Goal: Task Accomplishment & Management: Manage account settings

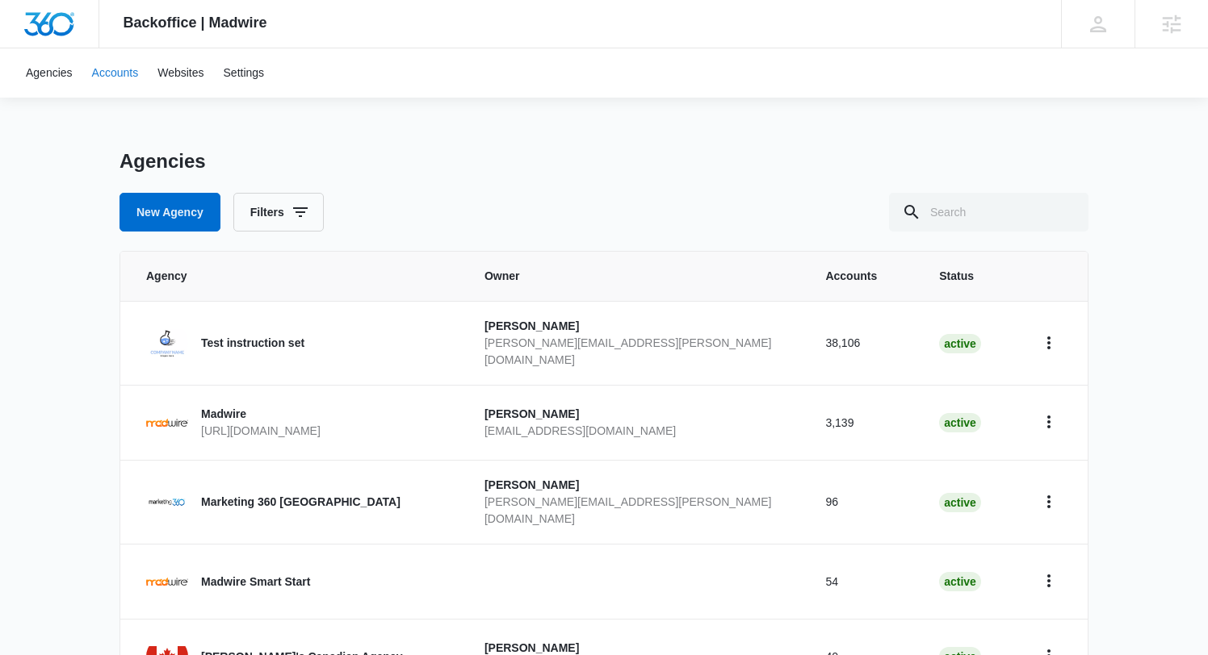
click at [108, 79] on link "Accounts" at bounding box center [115, 72] width 66 height 49
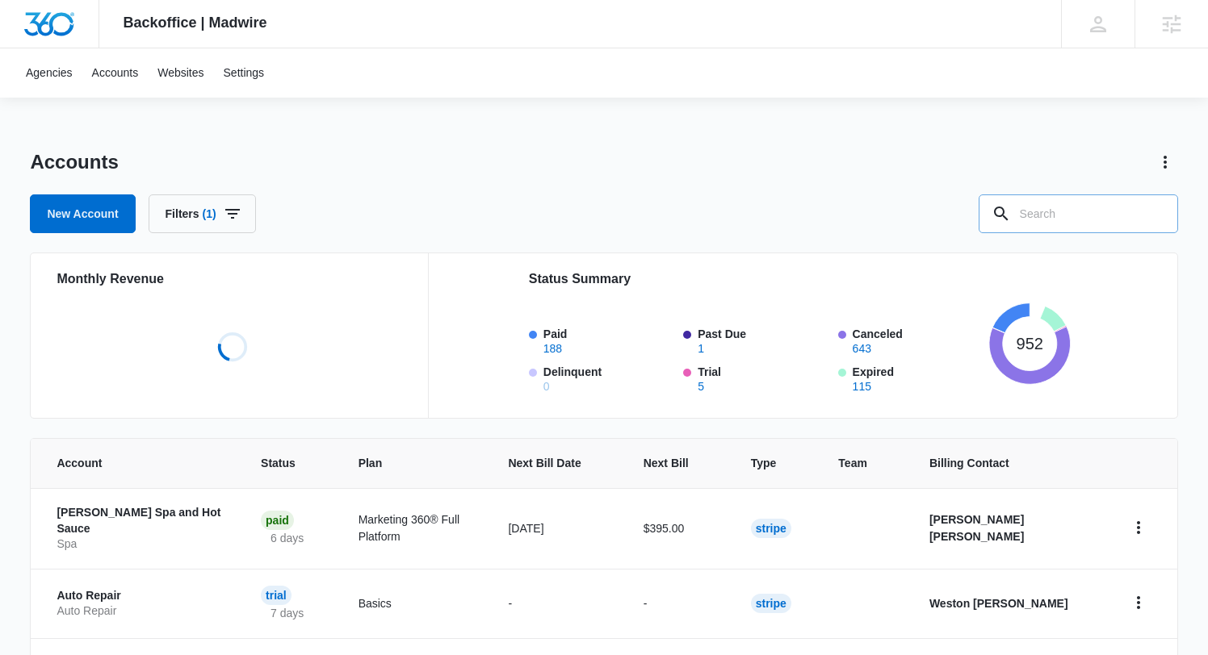
click at [1084, 215] on input "text" at bounding box center [1077, 214] width 199 height 39
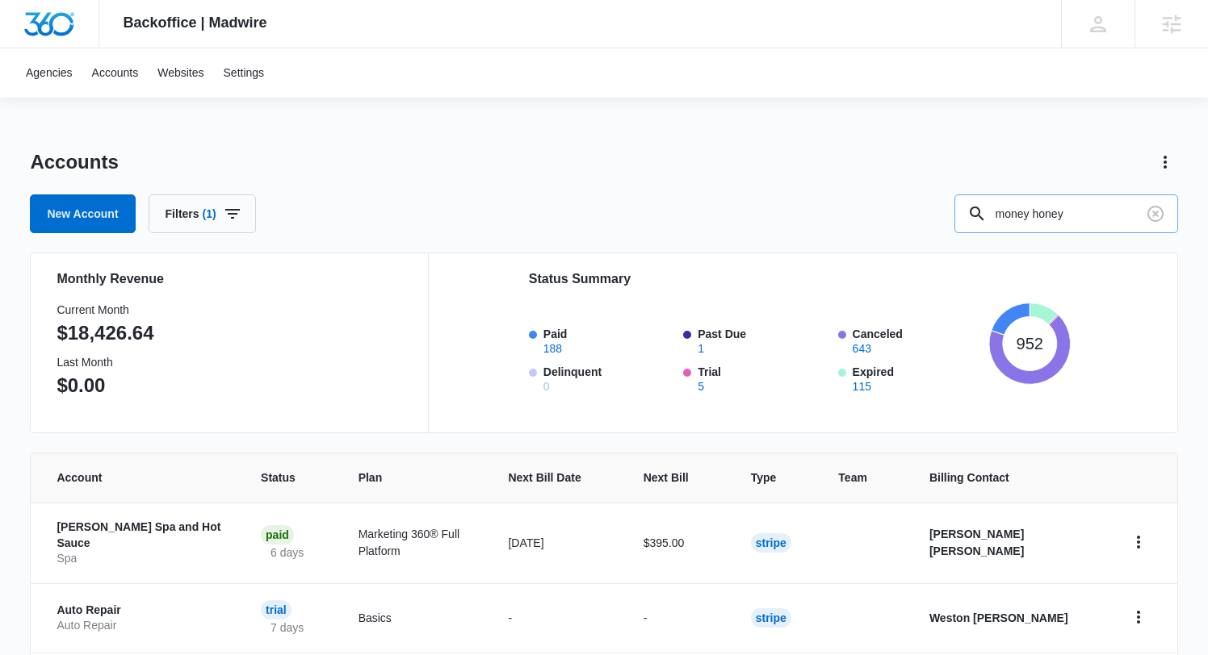
type input "money honey"
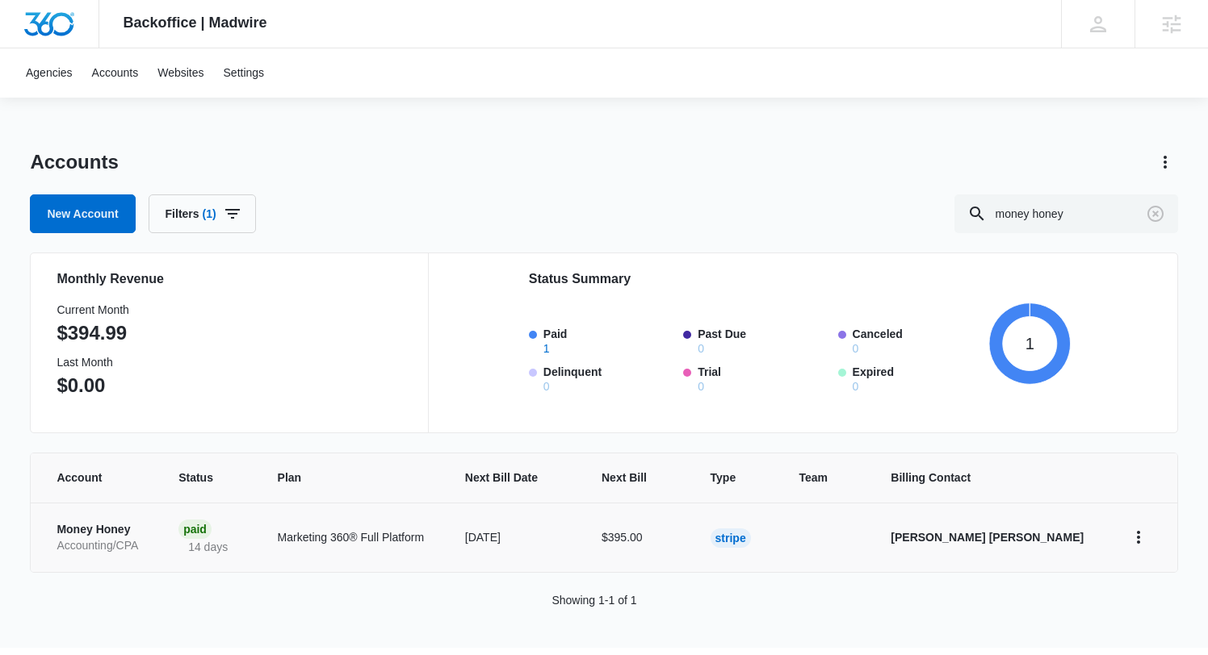
click at [101, 530] on p "Money Honey" at bounding box center [98, 530] width 83 height 16
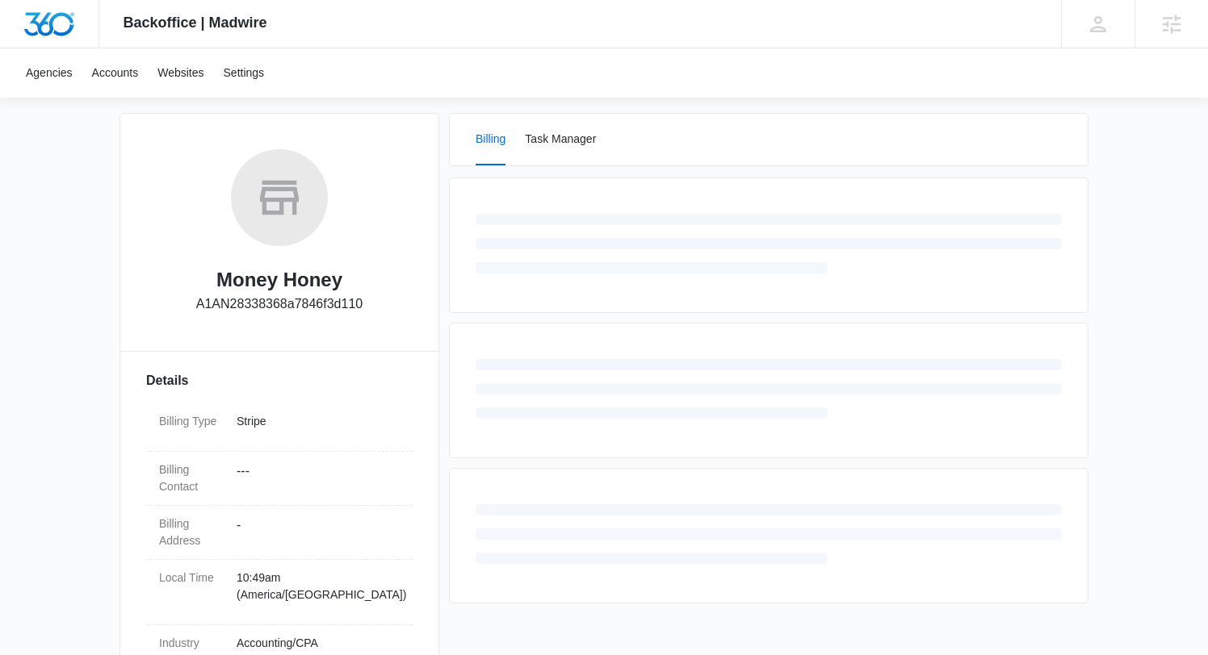
scroll to position [211, 0]
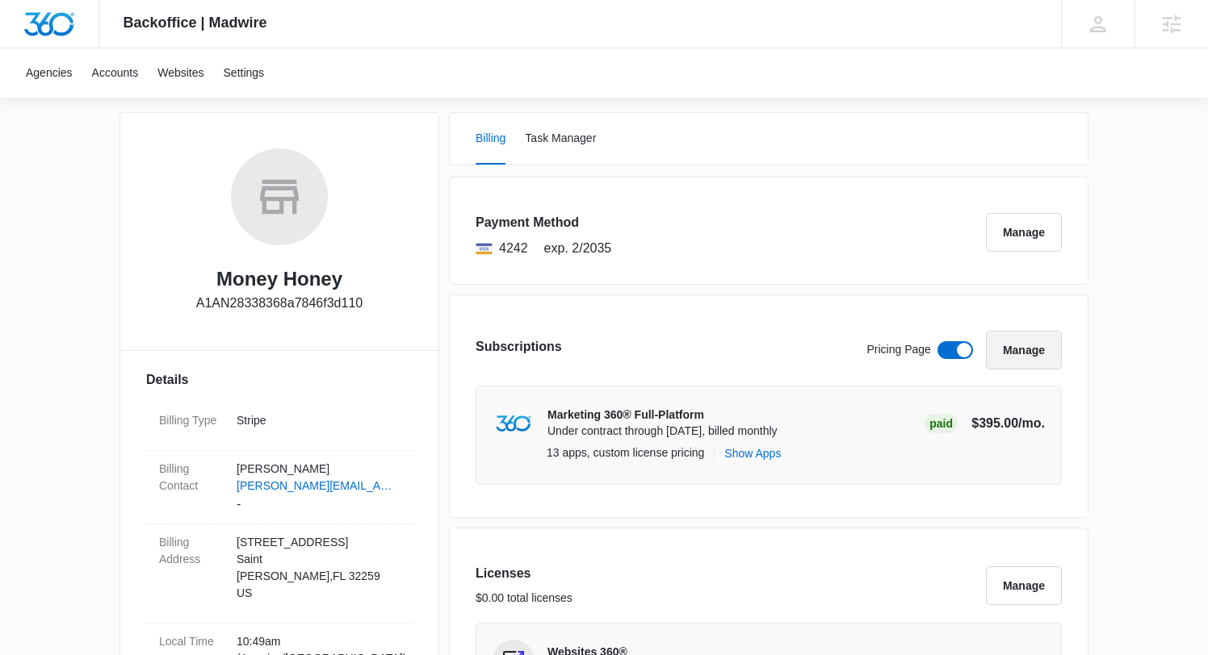
click at [1032, 345] on button "Manage" at bounding box center [1024, 350] width 76 height 39
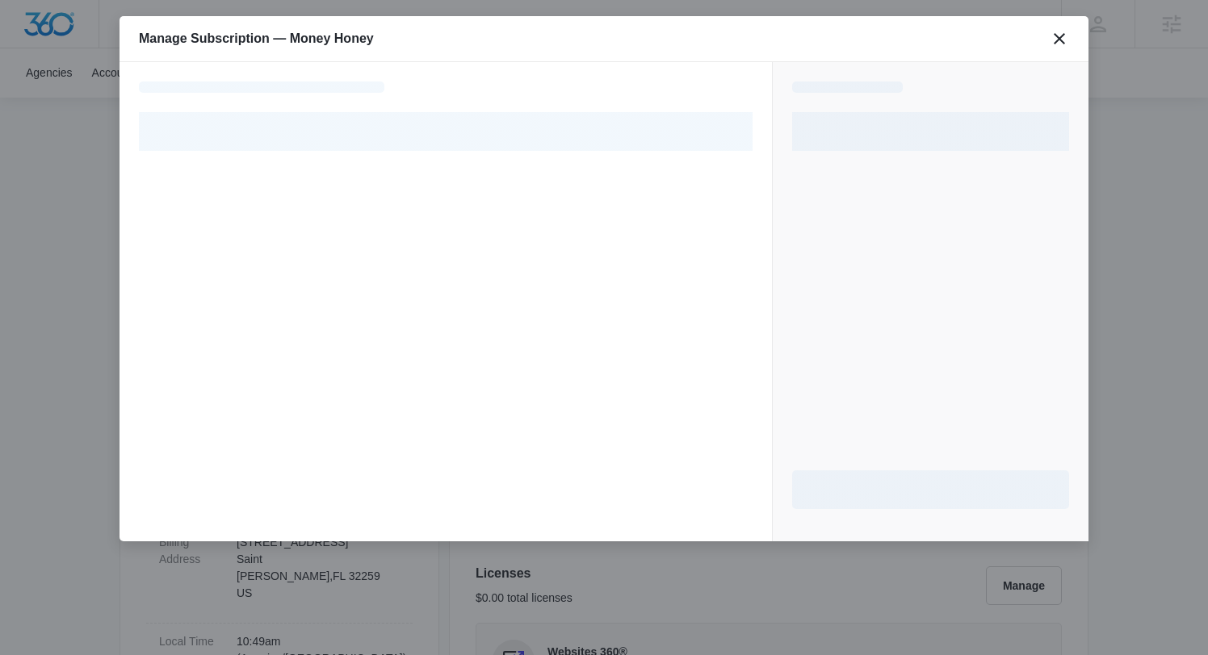
select select "pm_1QgqSmA4n8RTgNjUJ0ia7H6J"
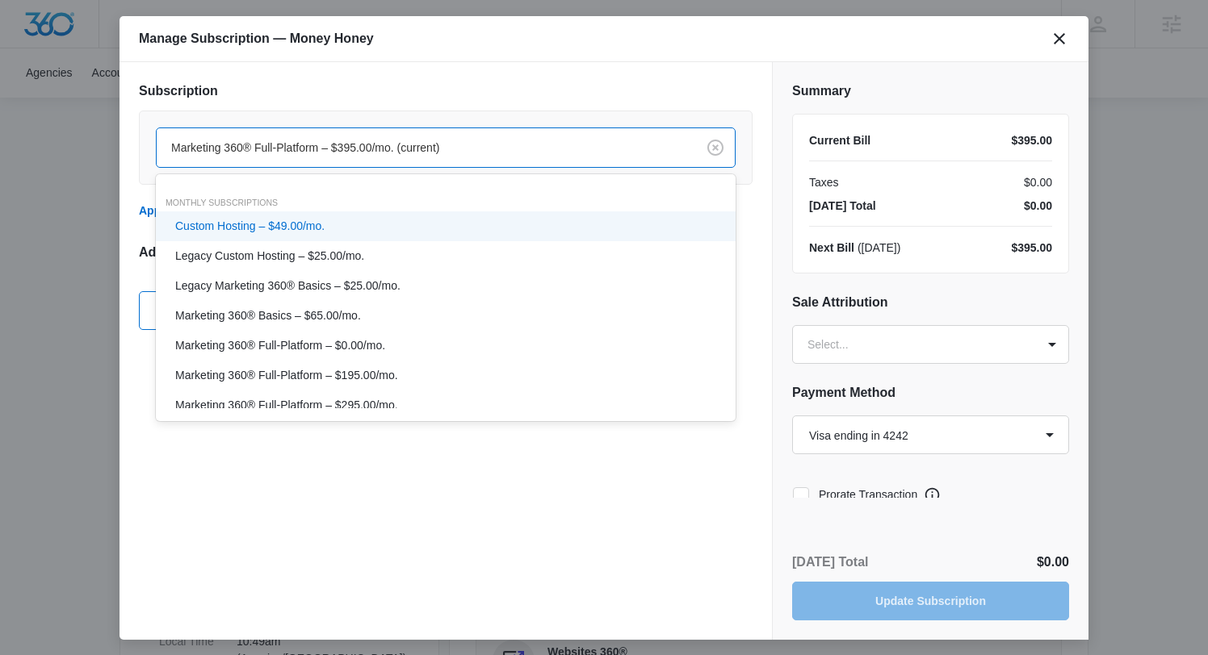
click at [283, 141] on div at bounding box center [423, 148] width 504 height 20
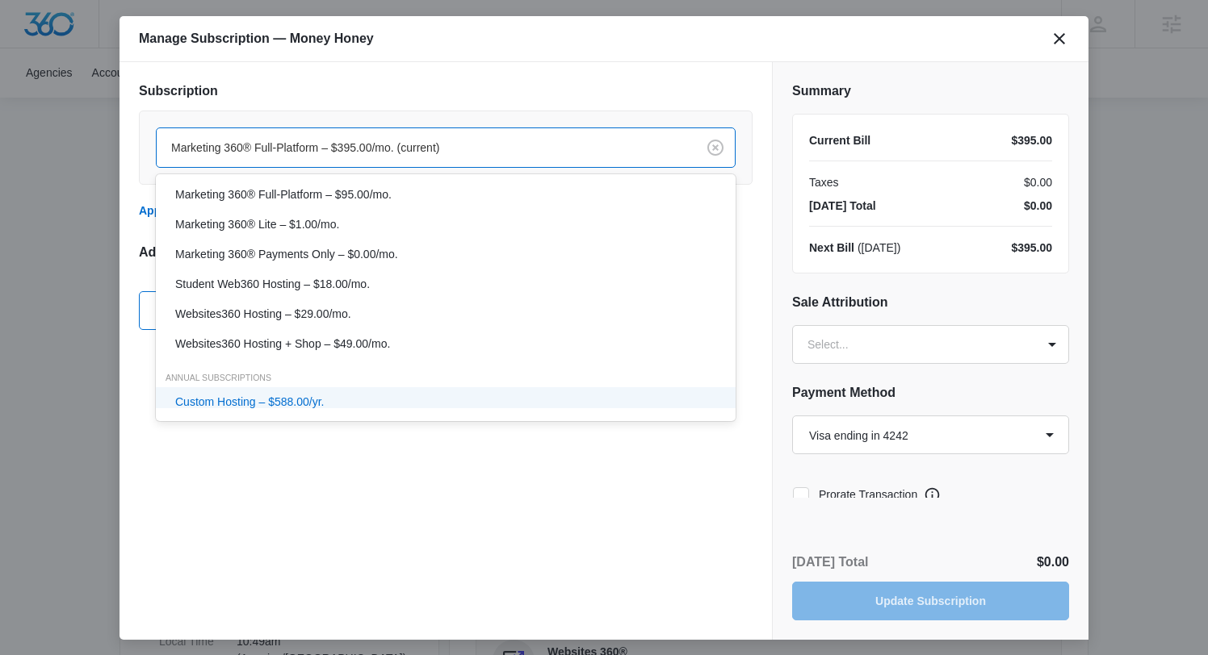
scroll to position [256, 0]
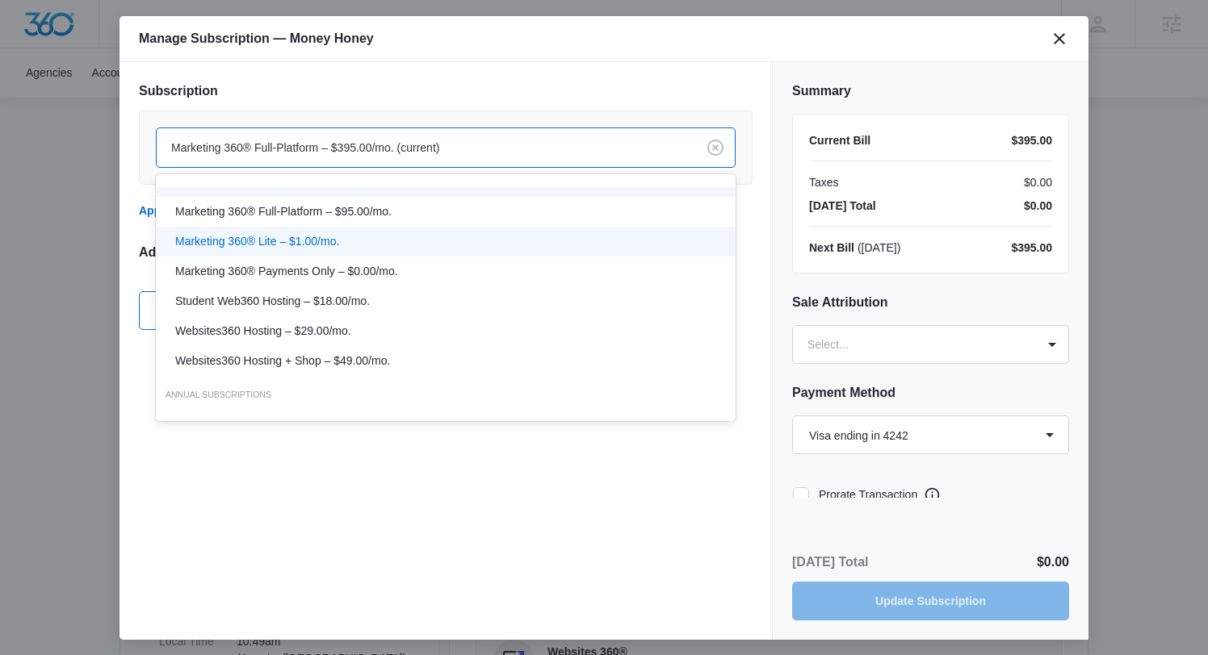
click at [294, 237] on p "Marketing 360® Lite – $1.00/mo." at bounding box center [257, 241] width 164 height 17
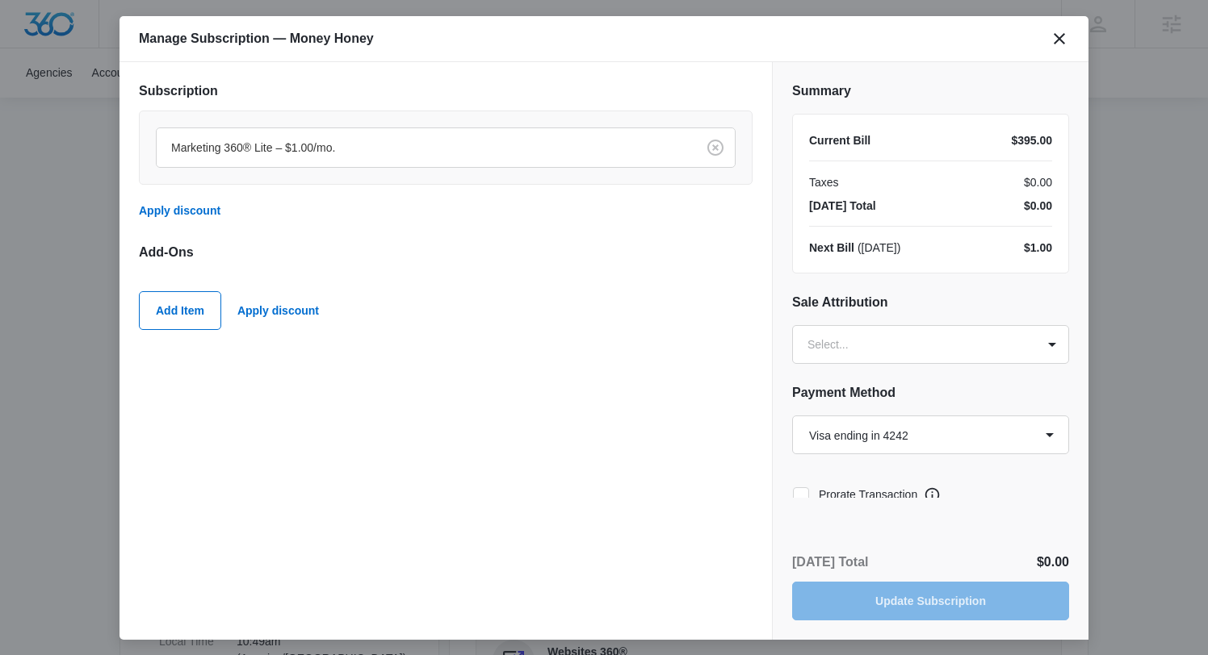
click at [868, 493] on label "Prorate Transaction" at bounding box center [854, 495] width 125 height 17
click at [793, 495] on input "Prorate Transaction" at bounding box center [792, 495] width 1 height 1
checkbox input "true"
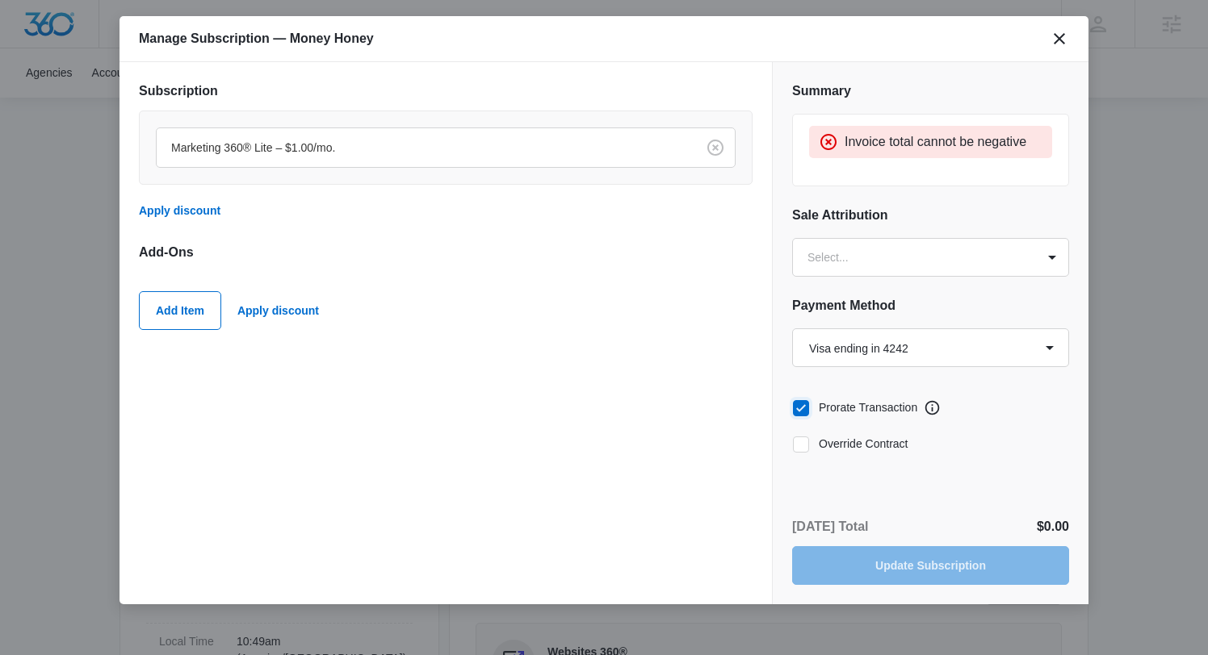
scroll to position [0, 0]
click at [853, 445] on label "Override Contract" at bounding box center [930, 444] width 277 height 17
click at [793, 445] on input "Override Contract" at bounding box center [792, 444] width 1 height 1
checkbox input "true"
click at [840, 411] on label "Prorate Transaction" at bounding box center [854, 408] width 125 height 17
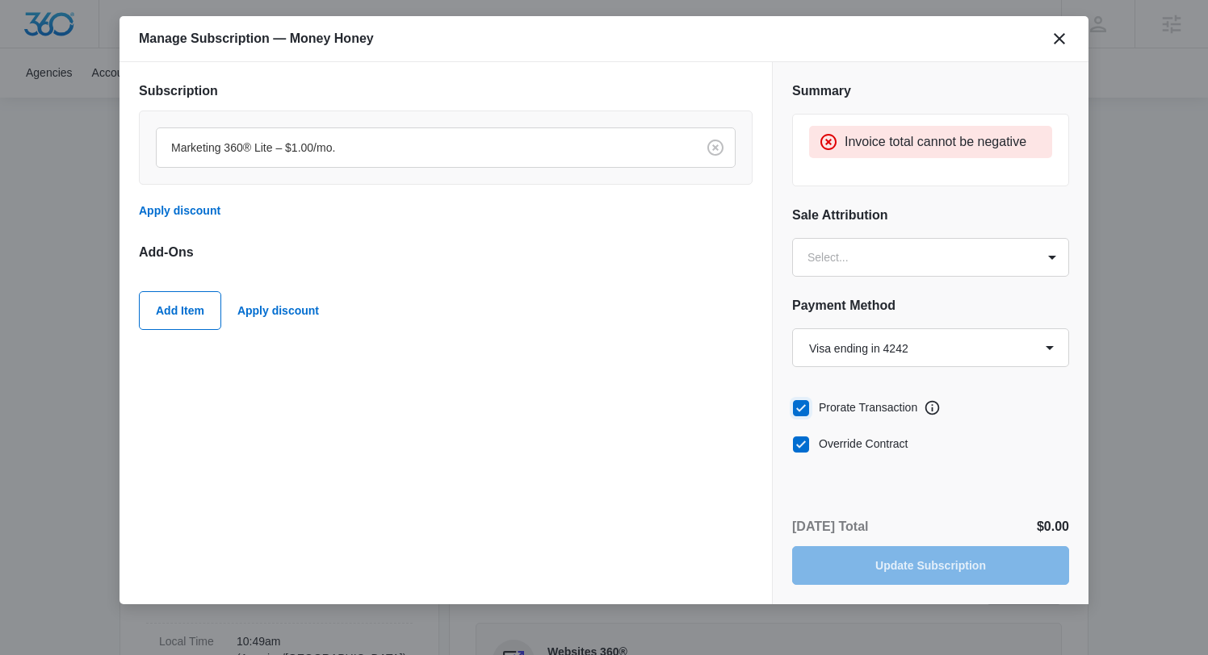
click at [793, 408] on input "Prorate Transaction" at bounding box center [792, 408] width 1 height 1
checkbox input "false"
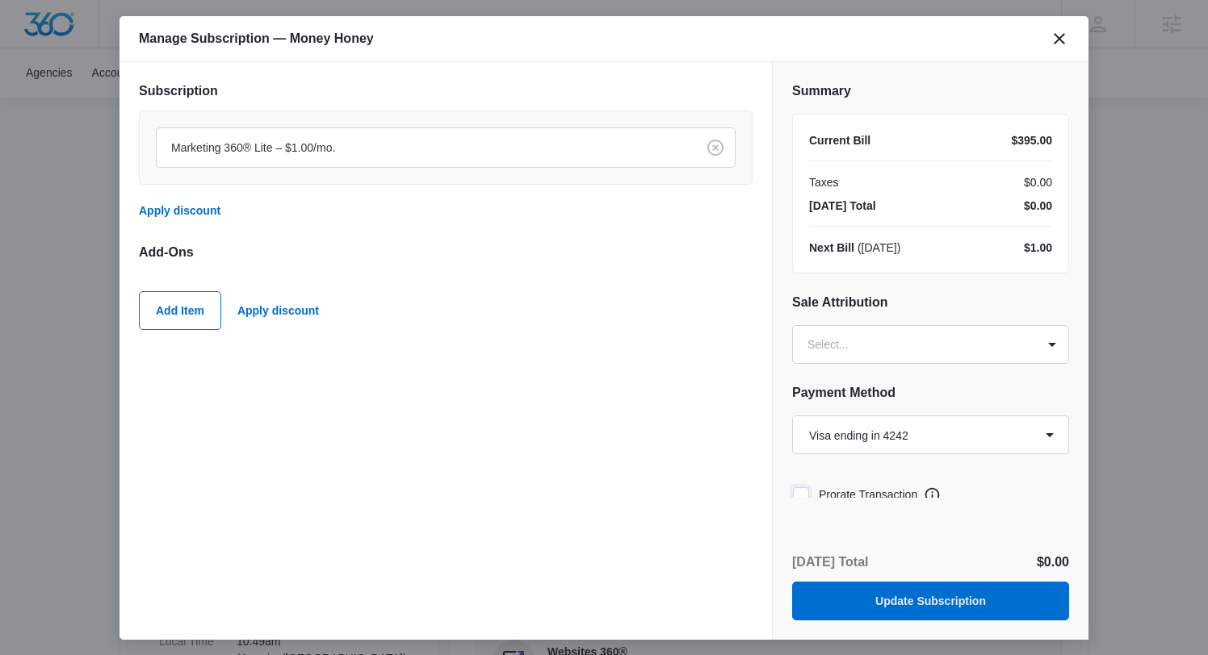
scroll to position [52, 0]
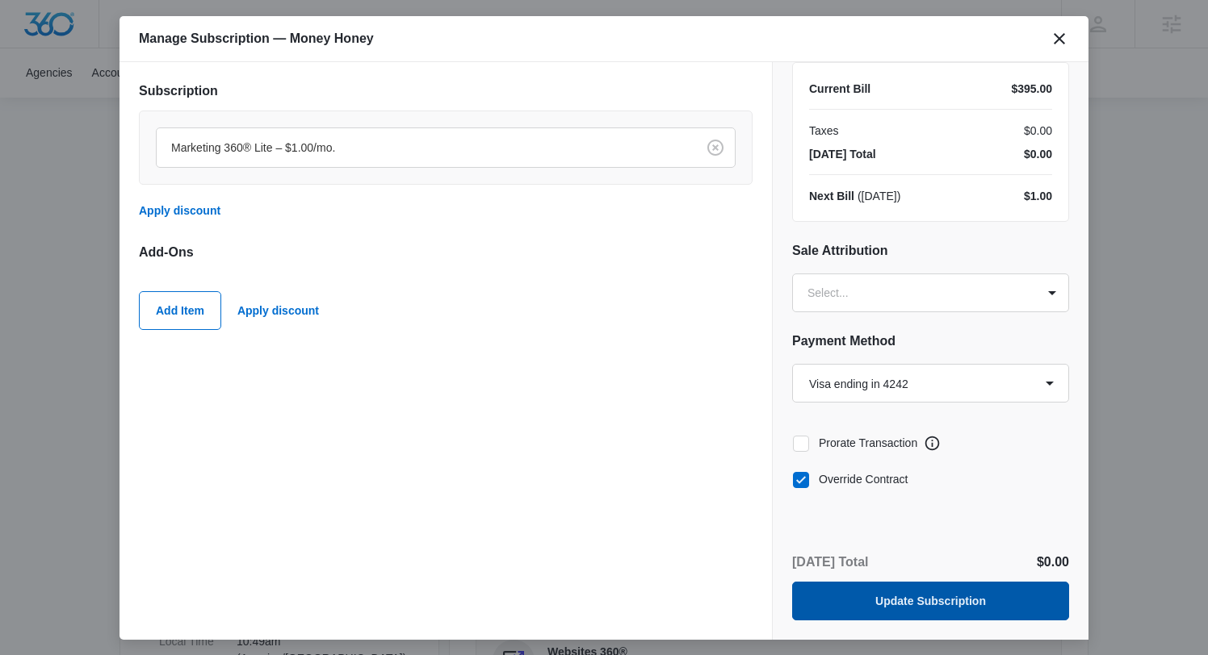
click at [898, 595] on button "Update Subscription" at bounding box center [930, 601] width 277 height 39
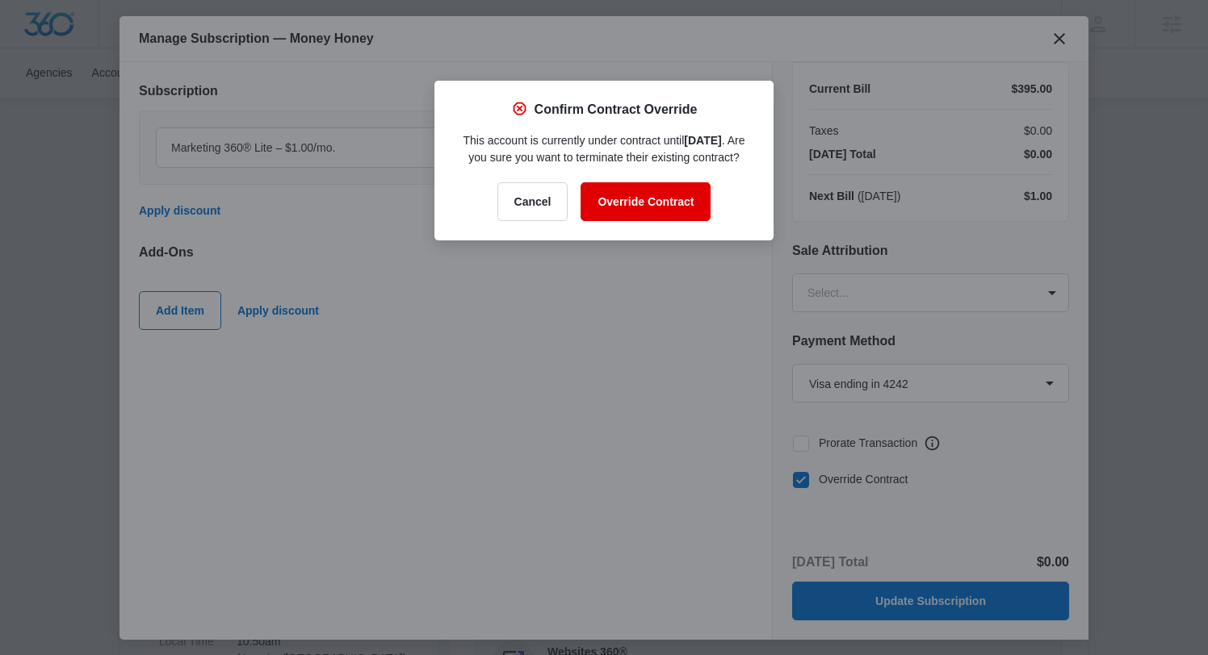
click at [651, 211] on button "Override Contract" at bounding box center [645, 201] width 130 height 39
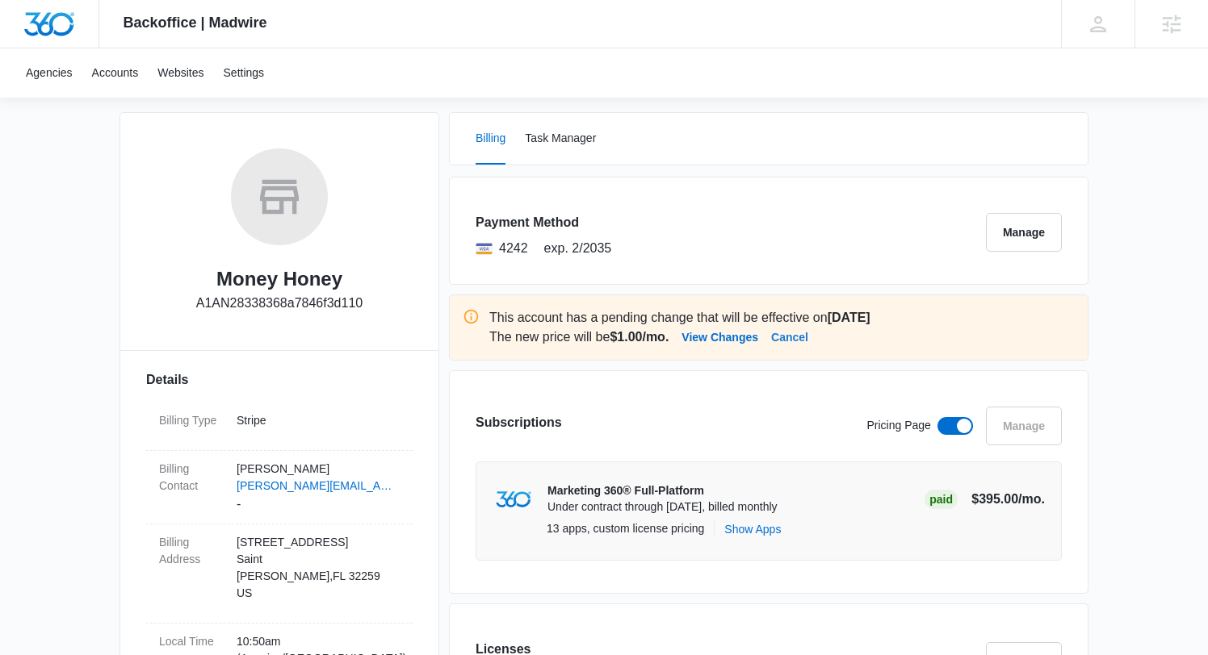
click at [808, 337] on button "Cancel" at bounding box center [789, 337] width 37 height 19
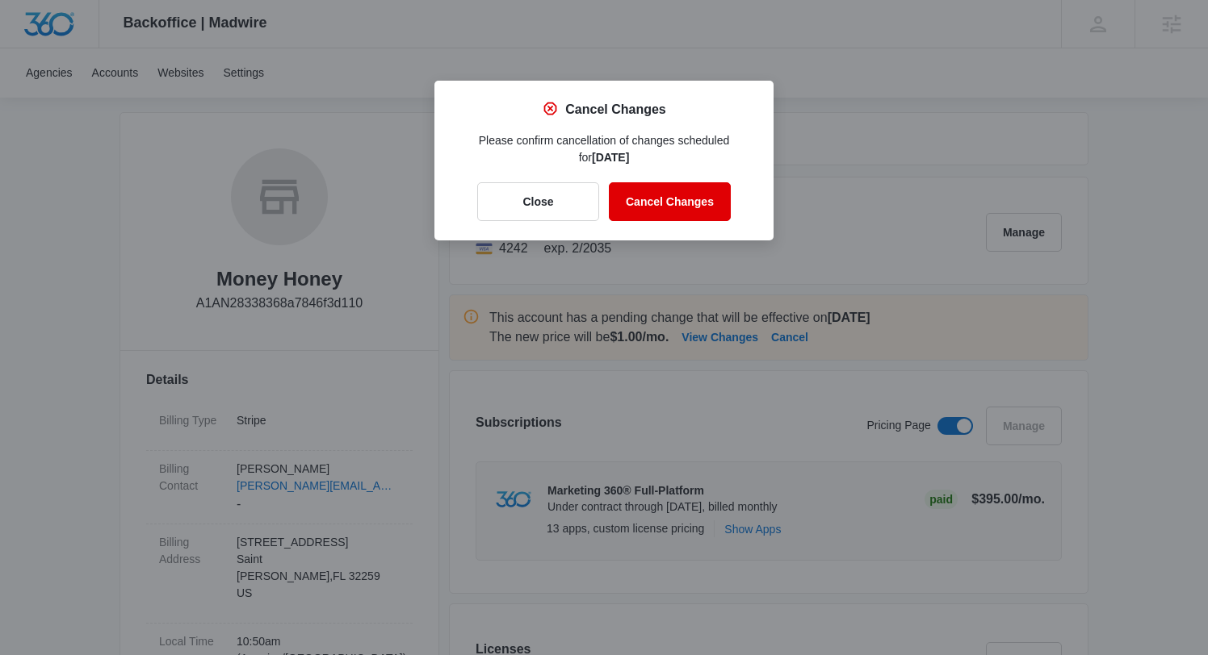
click at [670, 214] on button "Cancel Changes" at bounding box center [670, 201] width 122 height 39
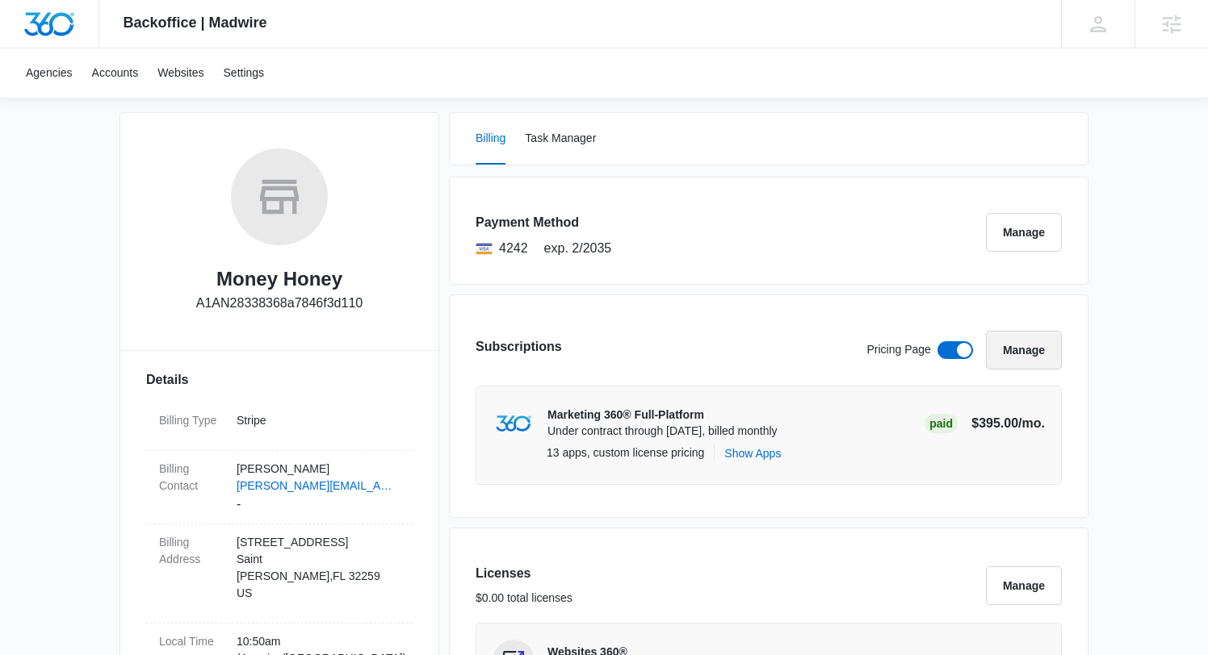
click at [1028, 352] on button "Manage" at bounding box center [1024, 350] width 76 height 39
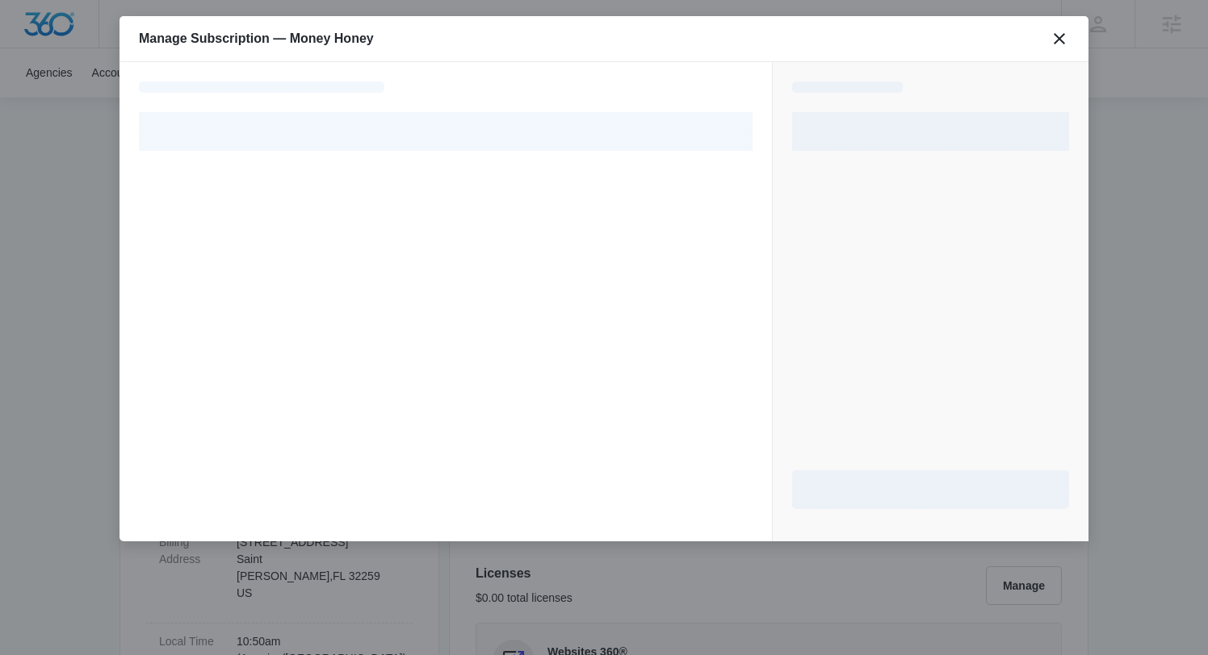
select select "pm_1QgqSmA4n8RTgNjUJ0ia7H6J"
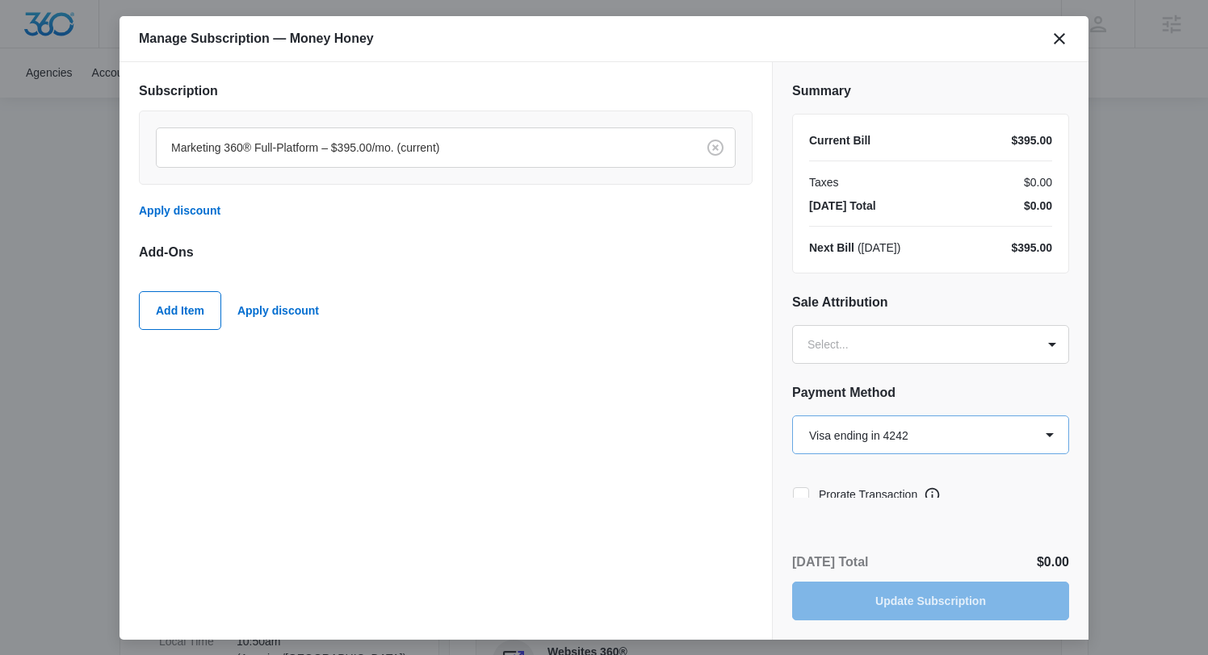
scroll to position [15, 0]
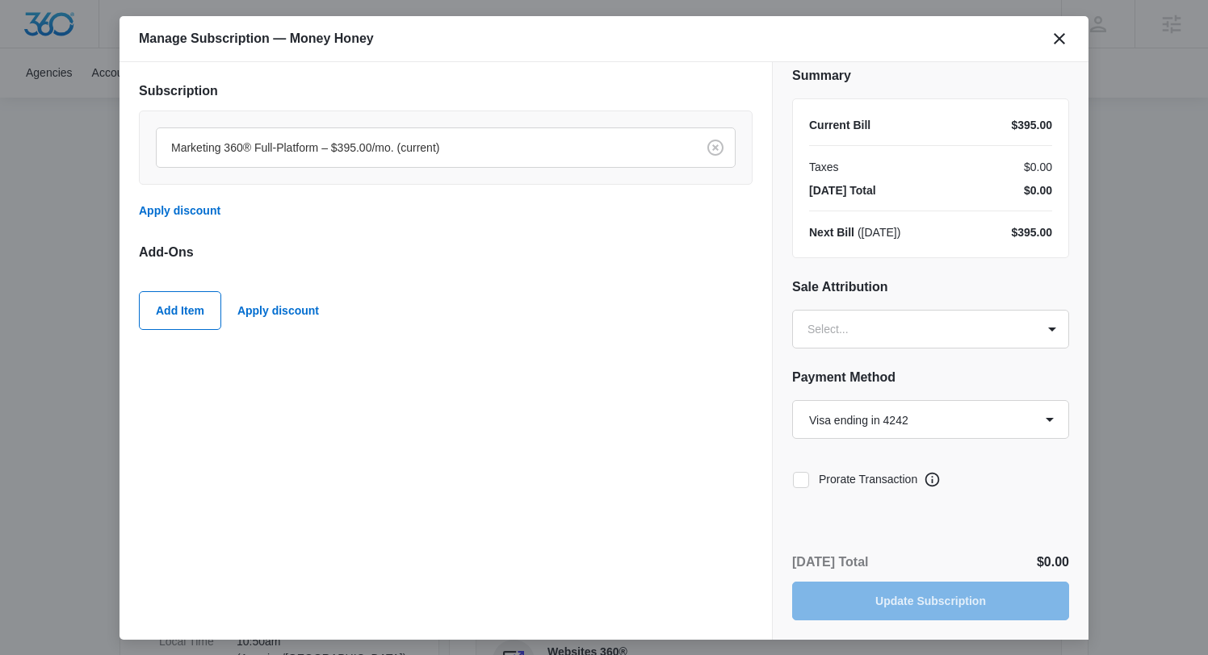
click at [825, 478] on label "Prorate Transaction" at bounding box center [854, 479] width 125 height 17
click at [793, 479] on input "Prorate Transaction" at bounding box center [792, 479] width 1 height 1
checkbox input "true"
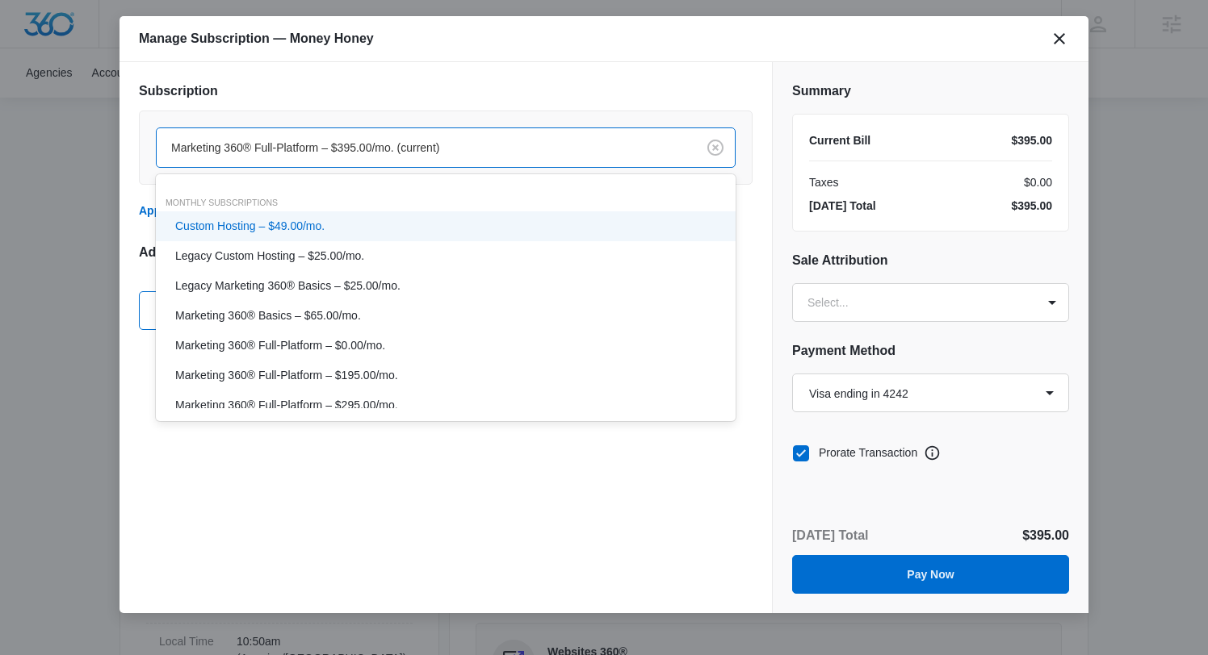
click at [496, 156] on div "Marketing 360® Full-Platform – $395.00/mo. (current)" at bounding box center [426, 148] width 539 height 36
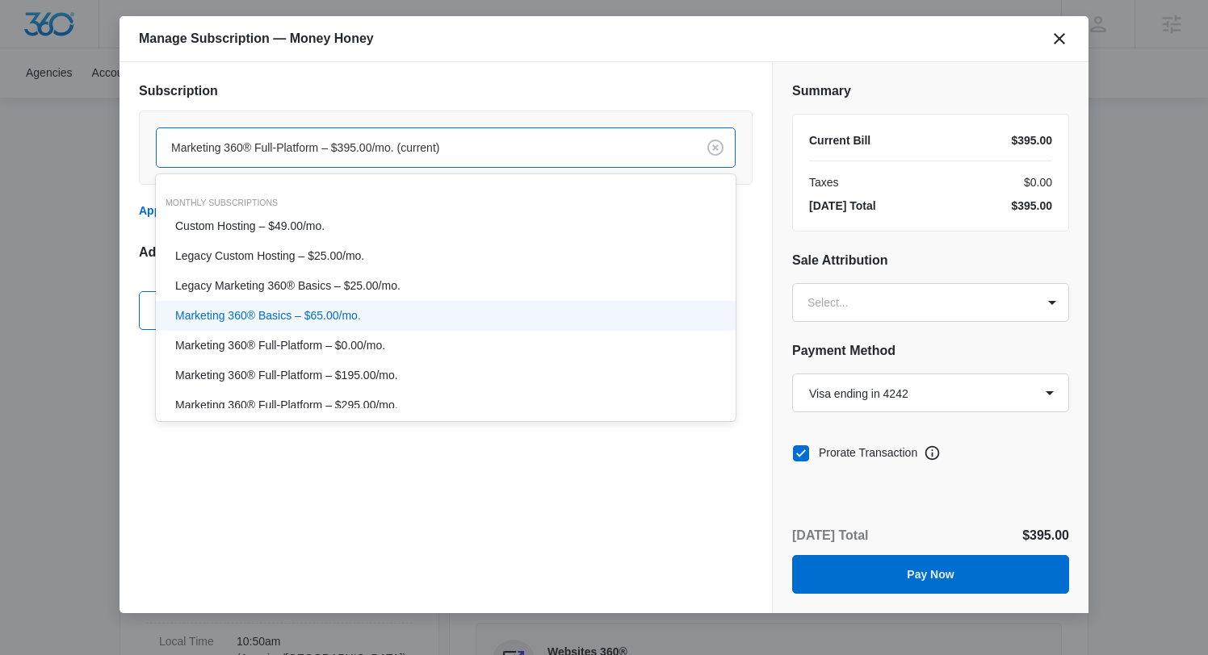
click at [376, 313] on div "Marketing 360® Basics – $65.00/mo." at bounding box center [444, 316] width 538 height 17
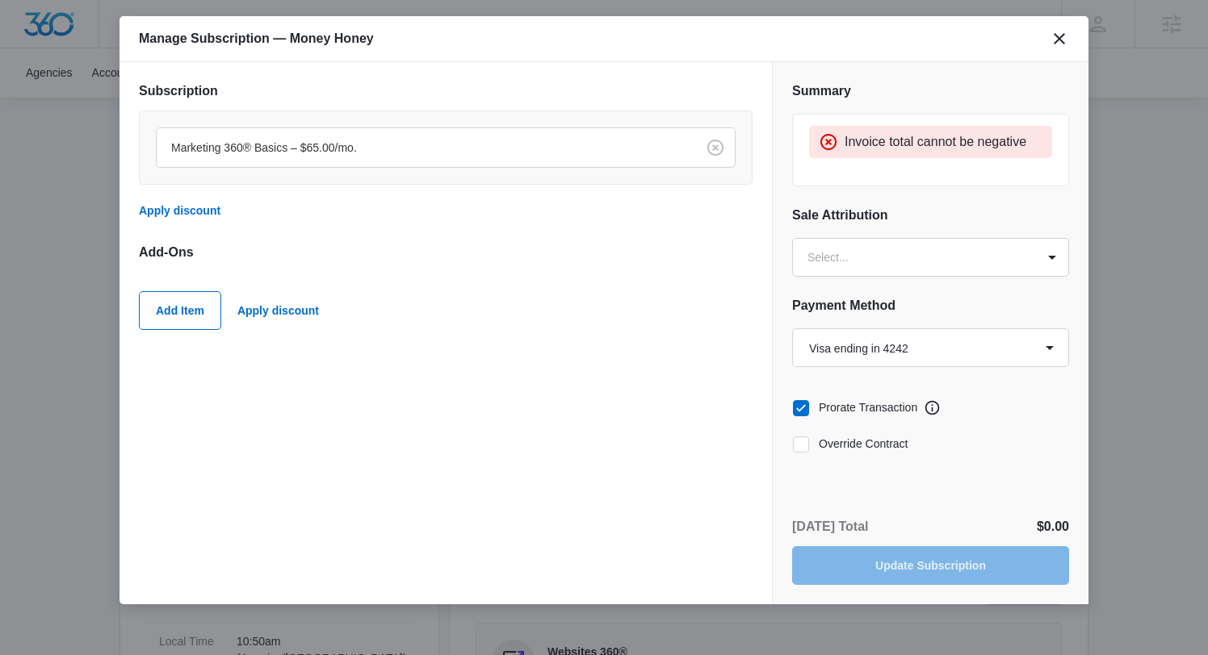
click at [890, 455] on div "Summary Invoice total cannot be negative Sale Attribution Select... Payment Met…" at bounding box center [930, 262] width 316 height 400
click at [886, 446] on label "Override Contract" at bounding box center [930, 444] width 277 height 17
click at [793, 445] on input "Override Contract" at bounding box center [792, 444] width 1 height 1
checkbox input "true"
click at [455, 140] on div at bounding box center [423, 148] width 504 height 20
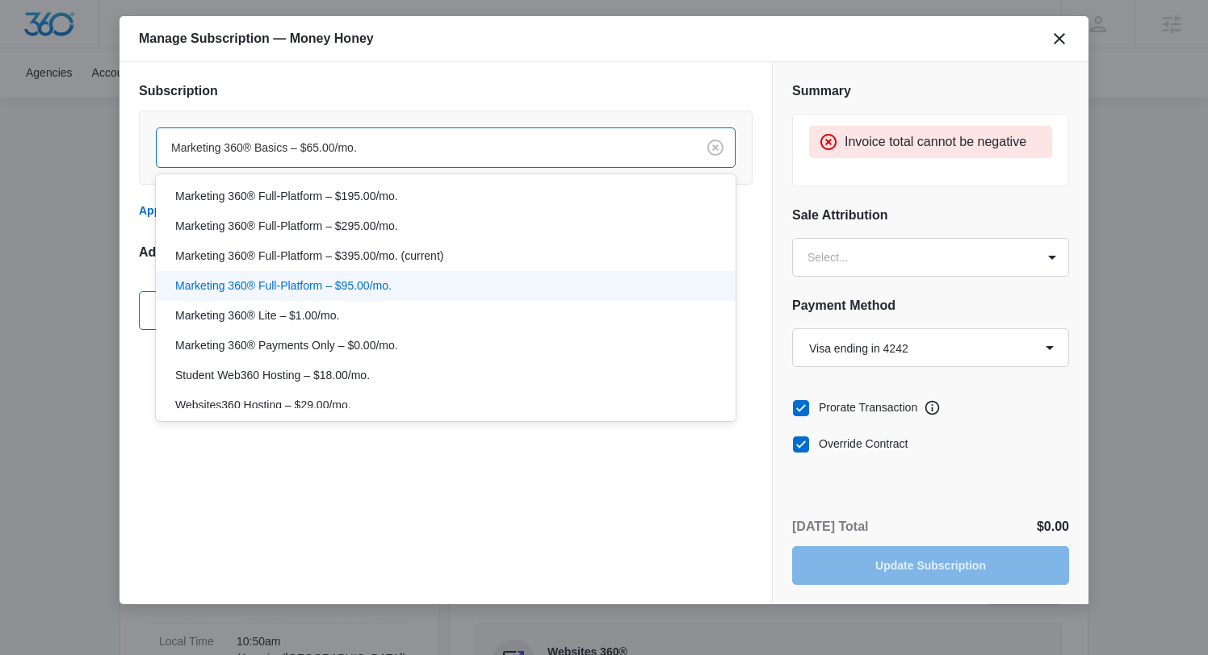
scroll to position [190, 0]
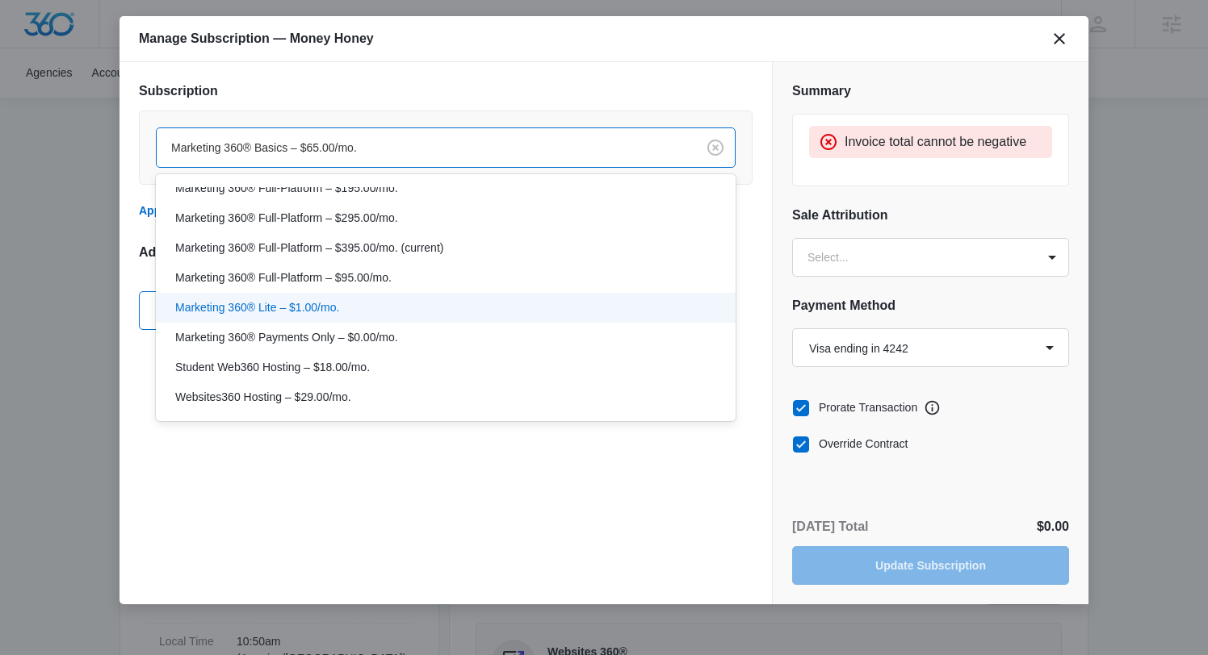
click at [365, 309] on div "Marketing 360® Lite – $1.00/mo." at bounding box center [444, 307] width 538 height 17
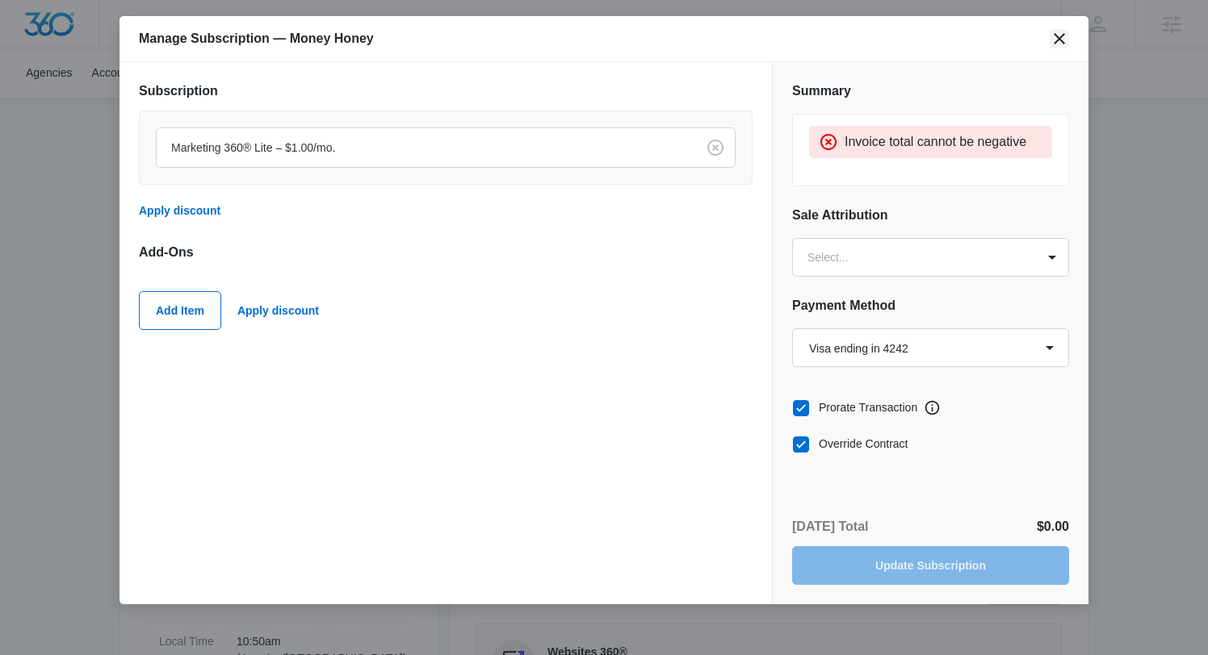
click at [1061, 40] on icon "close" at bounding box center [1058, 38] width 11 height 11
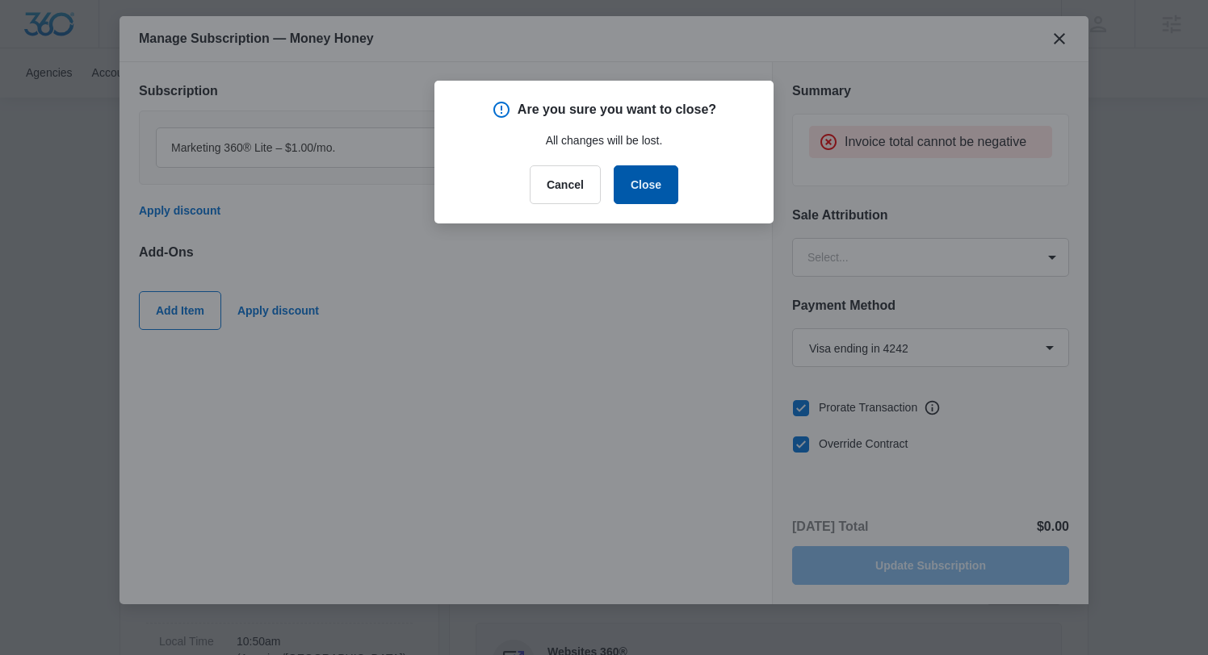
click at [648, 181] on button "Close" at bounding box center [645, 184] width 65 height 39
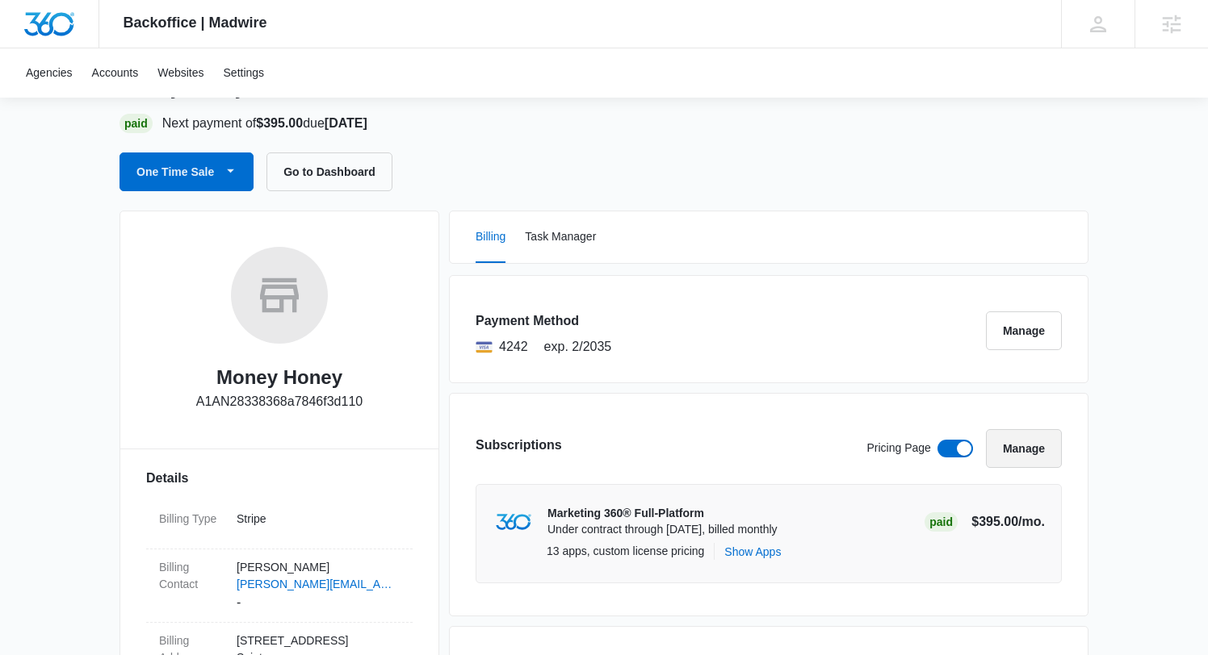
scroll to position [0, 0]
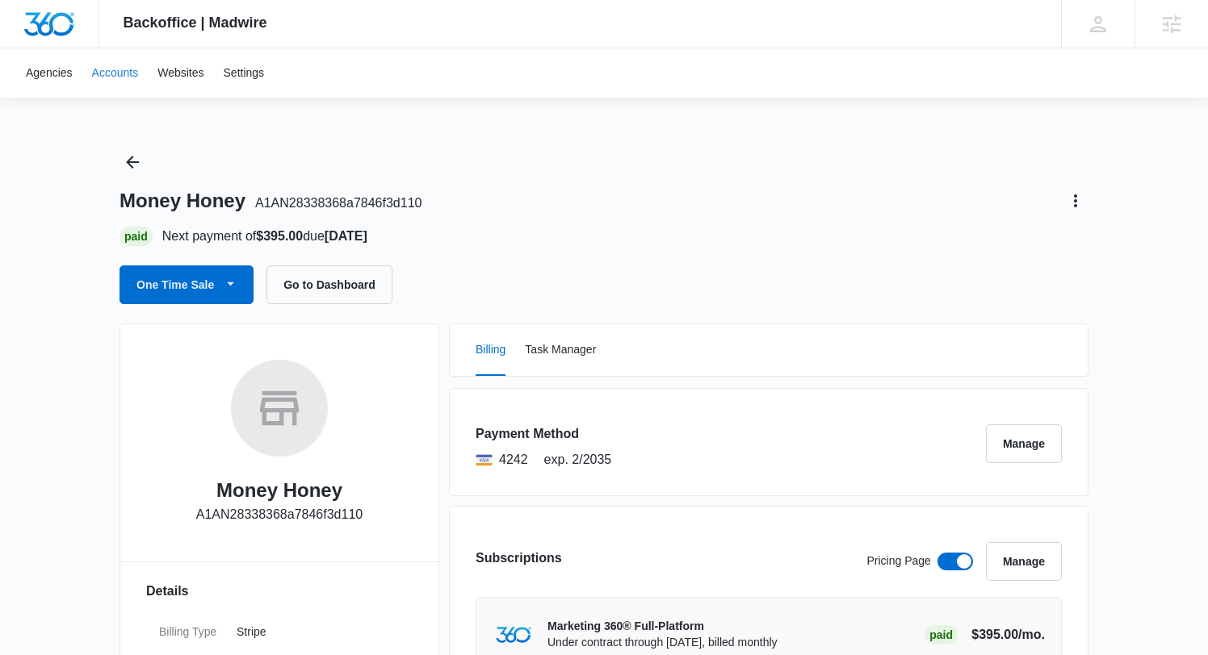
click at [122, 73] on link "Accounts" at bounding box center [115, 72] width 66 height 49
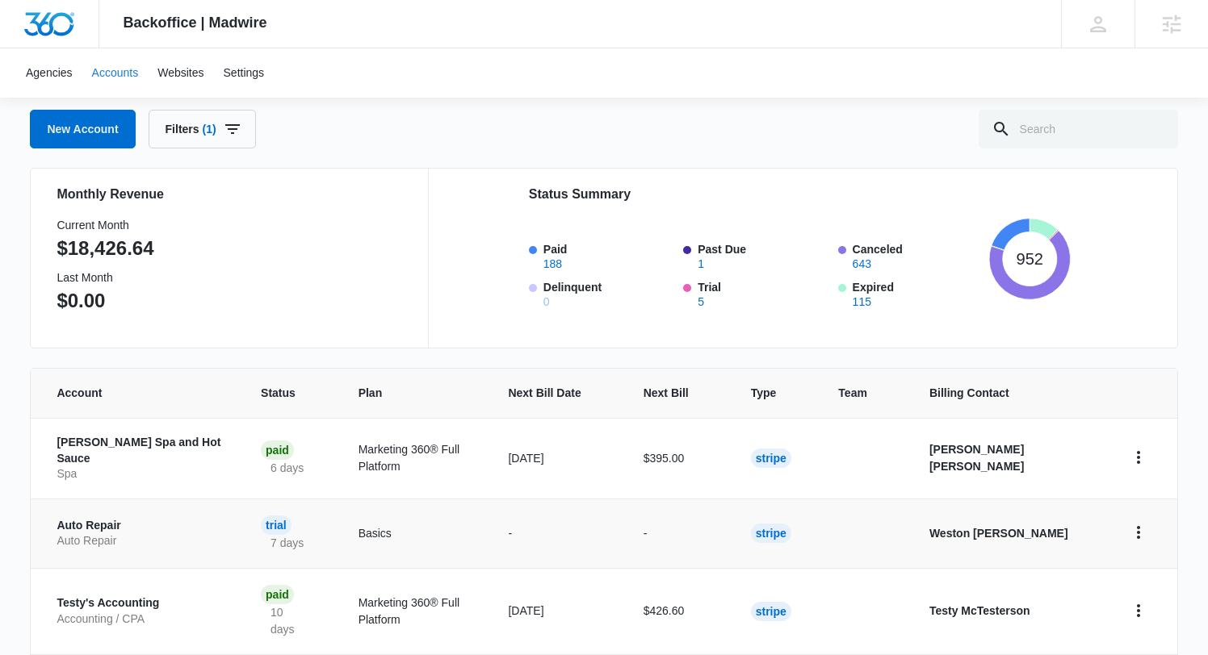
scroll to position [93, 0]
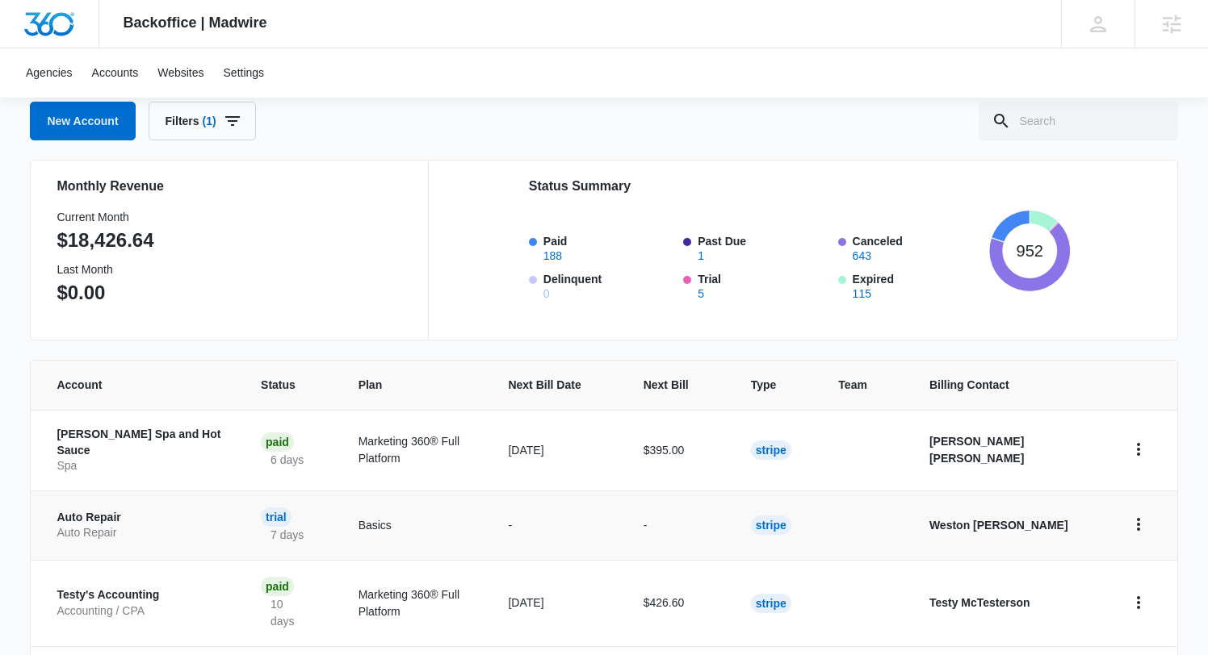
click at [86, 498] on td "Auto Repair Auto Repair" at bounding box center [136, 525] width 211 height 69
click at [87, 510] on p "Auto Repair" at bounding box center [139, 518] width 165 height 16
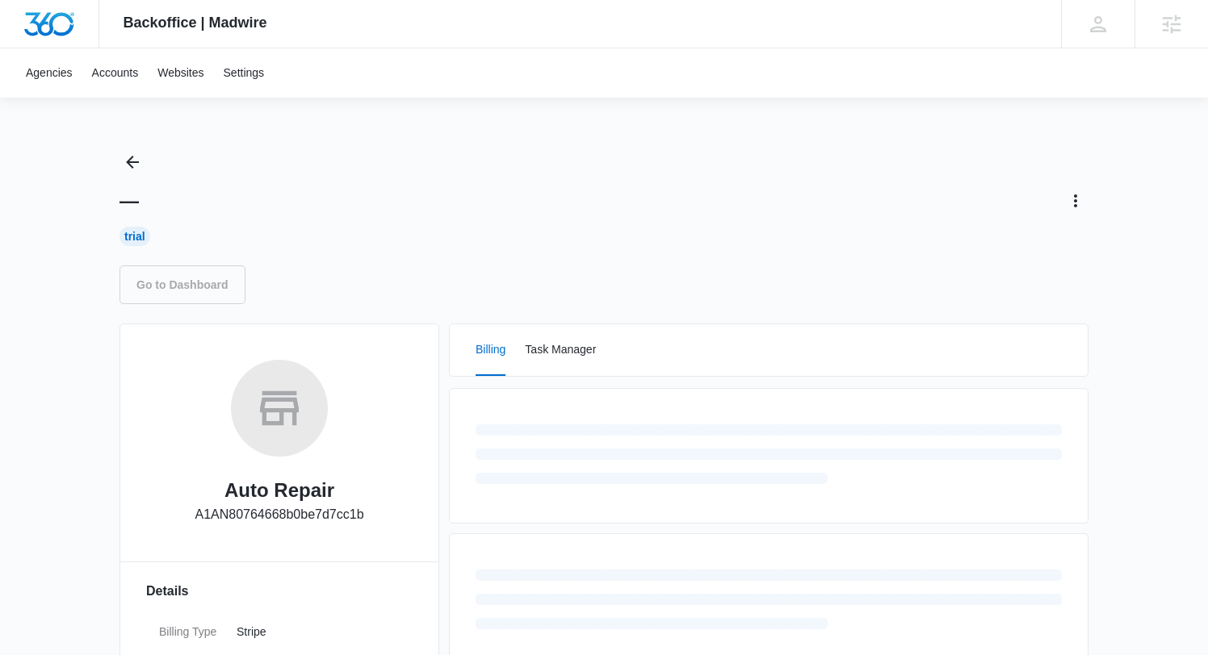
click at [238, 511] on p "A1AN80764668b0be7d7cc1b" at bounding box center [279, 514] width 169 height 19
copy p "A1AN80764668b0be7d7cc1b"
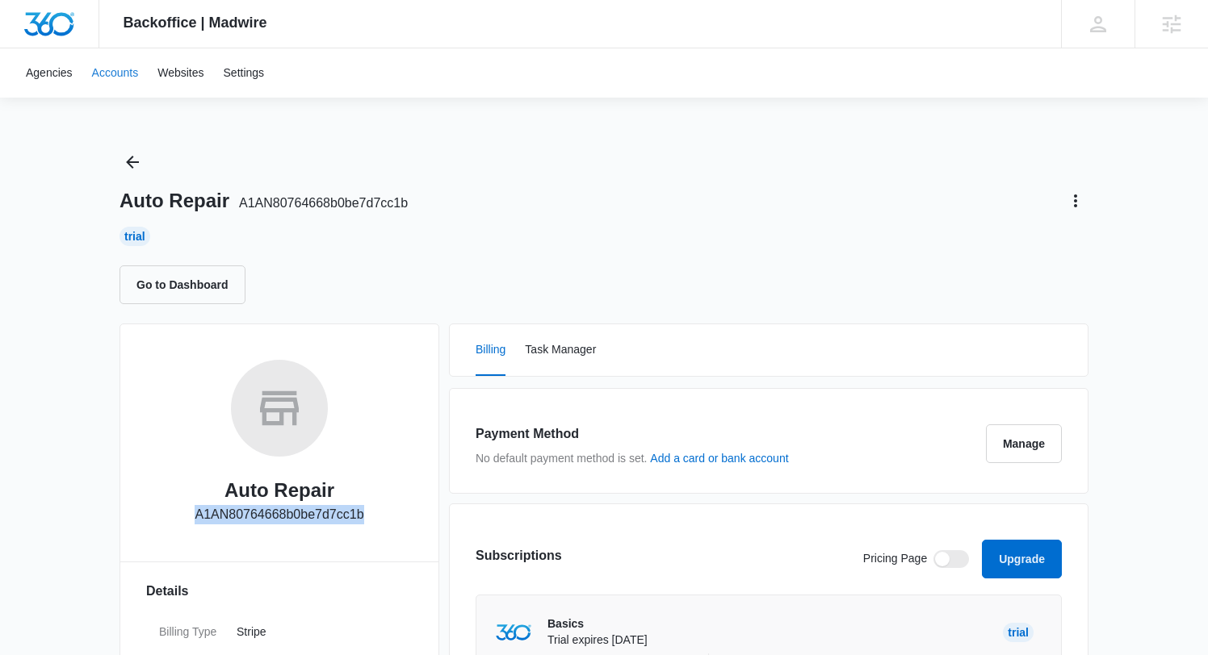
click at [112, 73] on link "Accounts" at bounding box center [115, 72] width 66 height 49
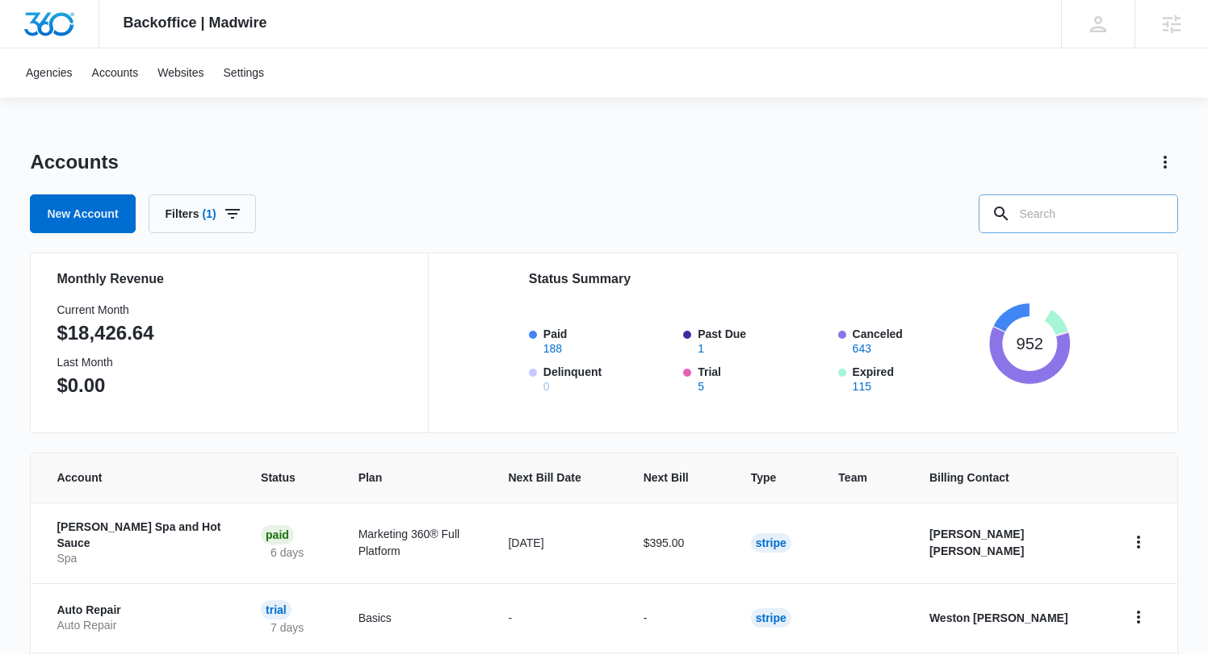
click at [1105, 224] on input "text" at bounding box center [1077, 214] width 199 height 39
type input "money honey"
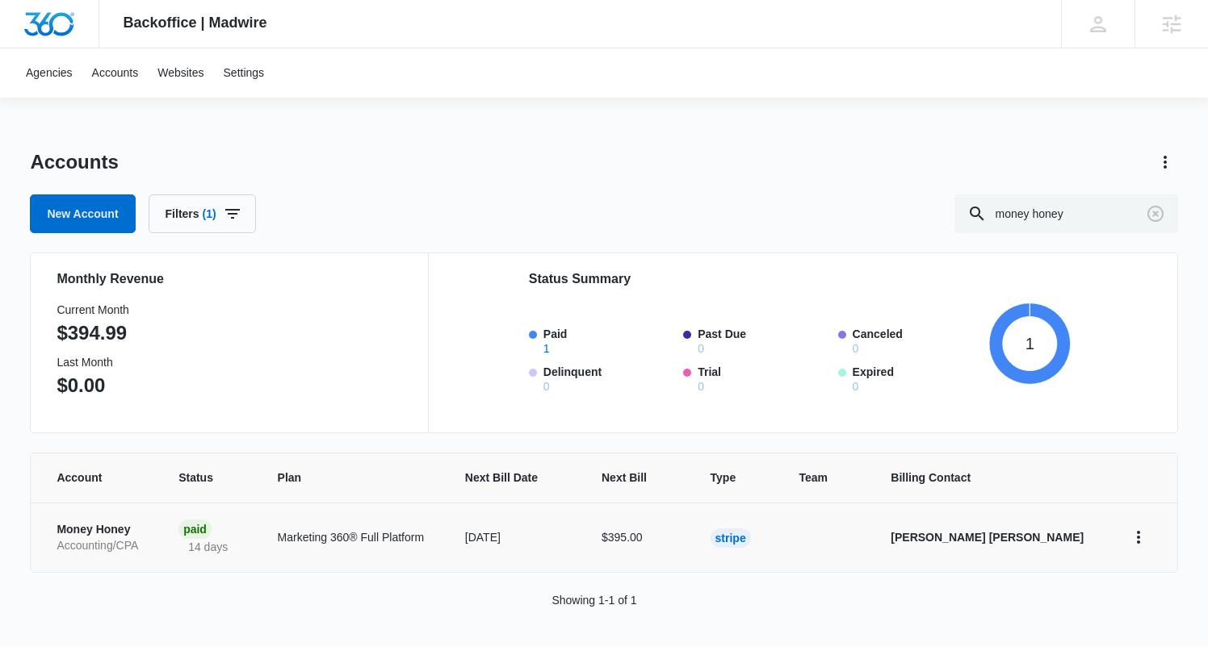
click at [135, 529] on p "Money Honey" at bounding box center [98, 530] width 83 height 16
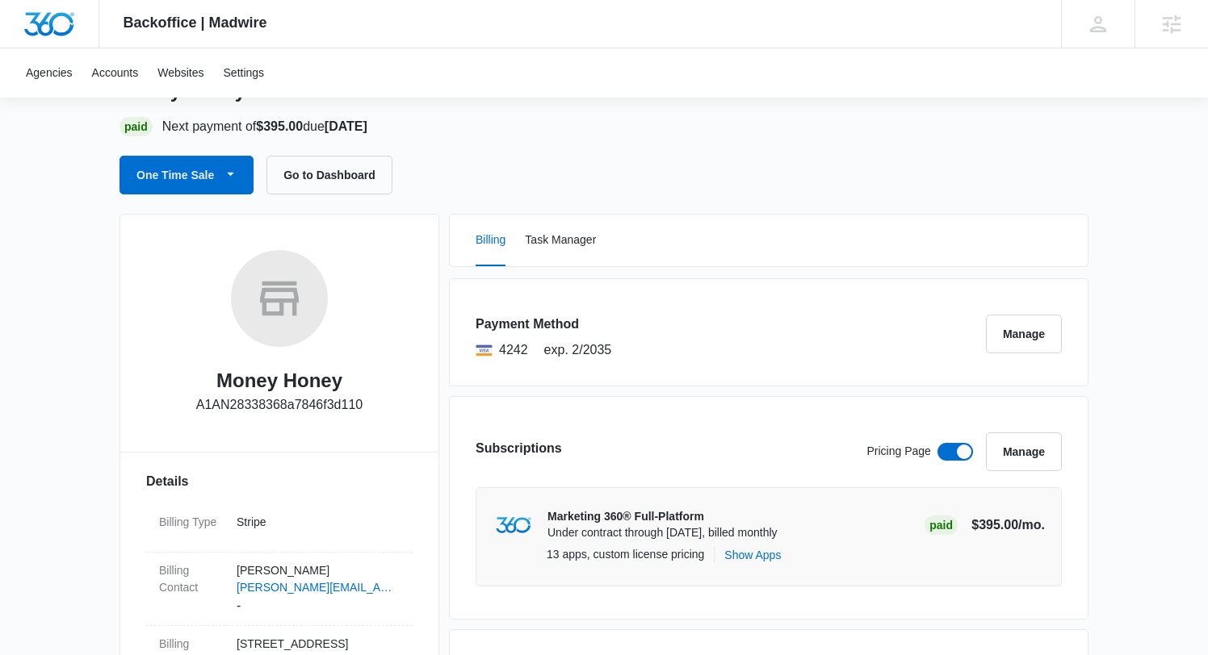
scroll to position [119, 0]
